Goal: Use online tool/utility: Utilize a website feature to perform a specific function

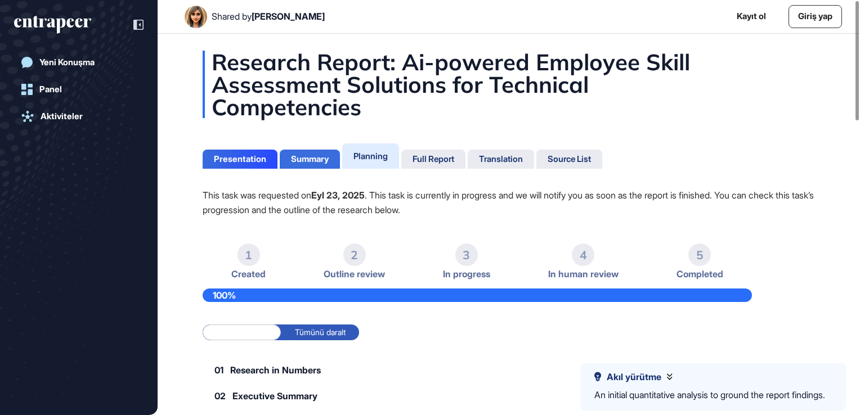
click at [313, 159] on div "Summary" at bounding box center [310, 159] width 38 height 10
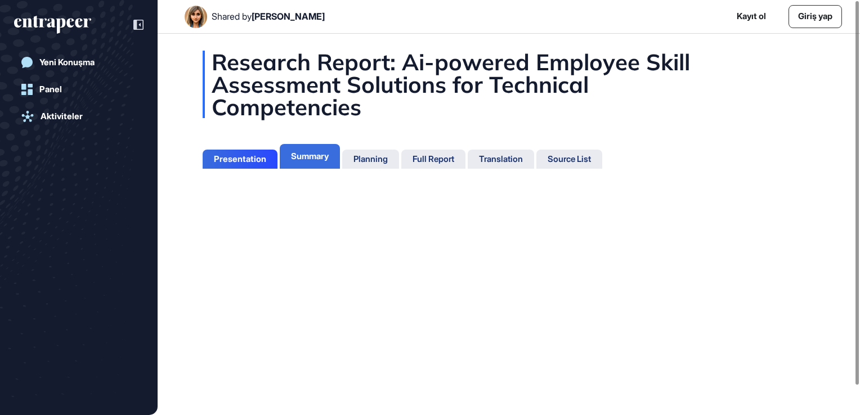
scroll to position [5, 0]
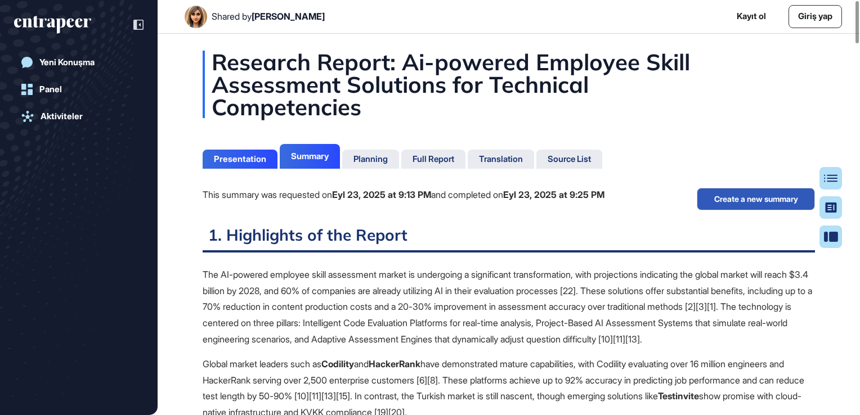
scroll to position [5, 0]
click at [743, 199] on button "Create a new summary" at bounding box center [756, 199] width 118 height 23
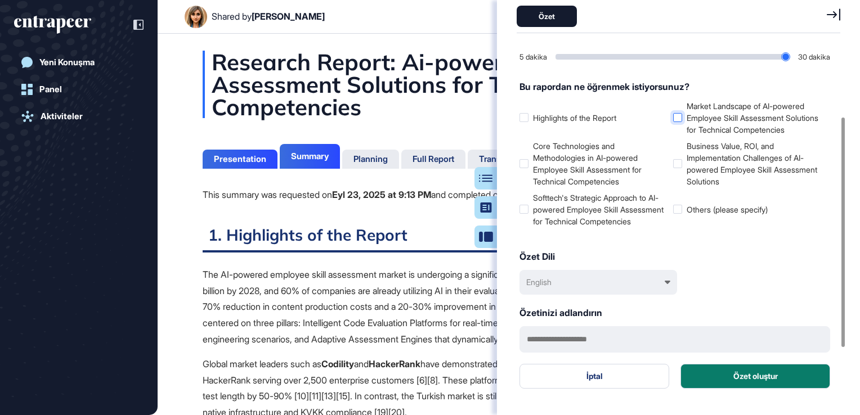
scroll to position [198, 0]
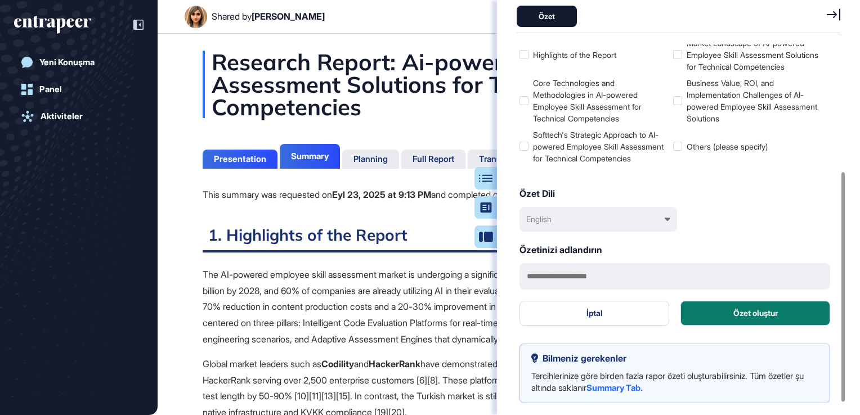
click at [662, 226] on div "English" at bounding box center [598, 219] width 158 height 25
click at [609, 271] on div "Türkçe" at bounding box center [599, 272] width 146 height 21
click at [608, 269] on input "text" at bounding box center [674, 276] width 311 height 26
click at [720, 204] on div "Özet Dili Türkçe" at bounding box center [674, 209] width 311 height 45
click at [628, 277] on input "text" at bounding box center [674, 276] width 311 height 26
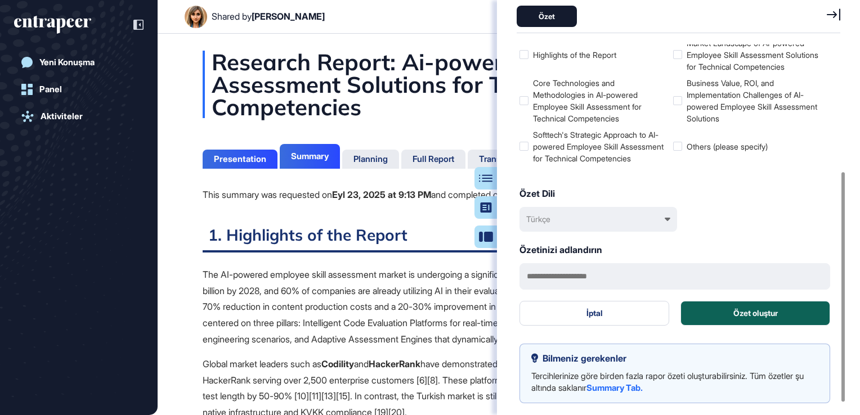
click at [757, 312] on button "Özet oluştur" at bounding box center [755, 313] width 150 height 25
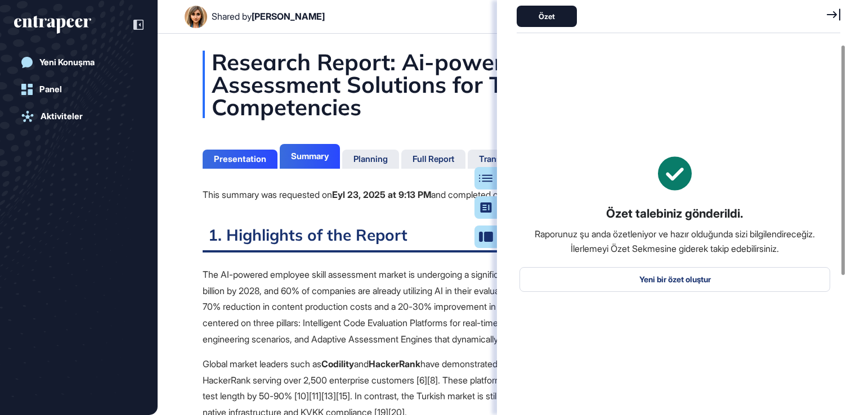
scroll to position [0, 0]
